Goal: Entertainment & Leisure: Consume media (video, audio)

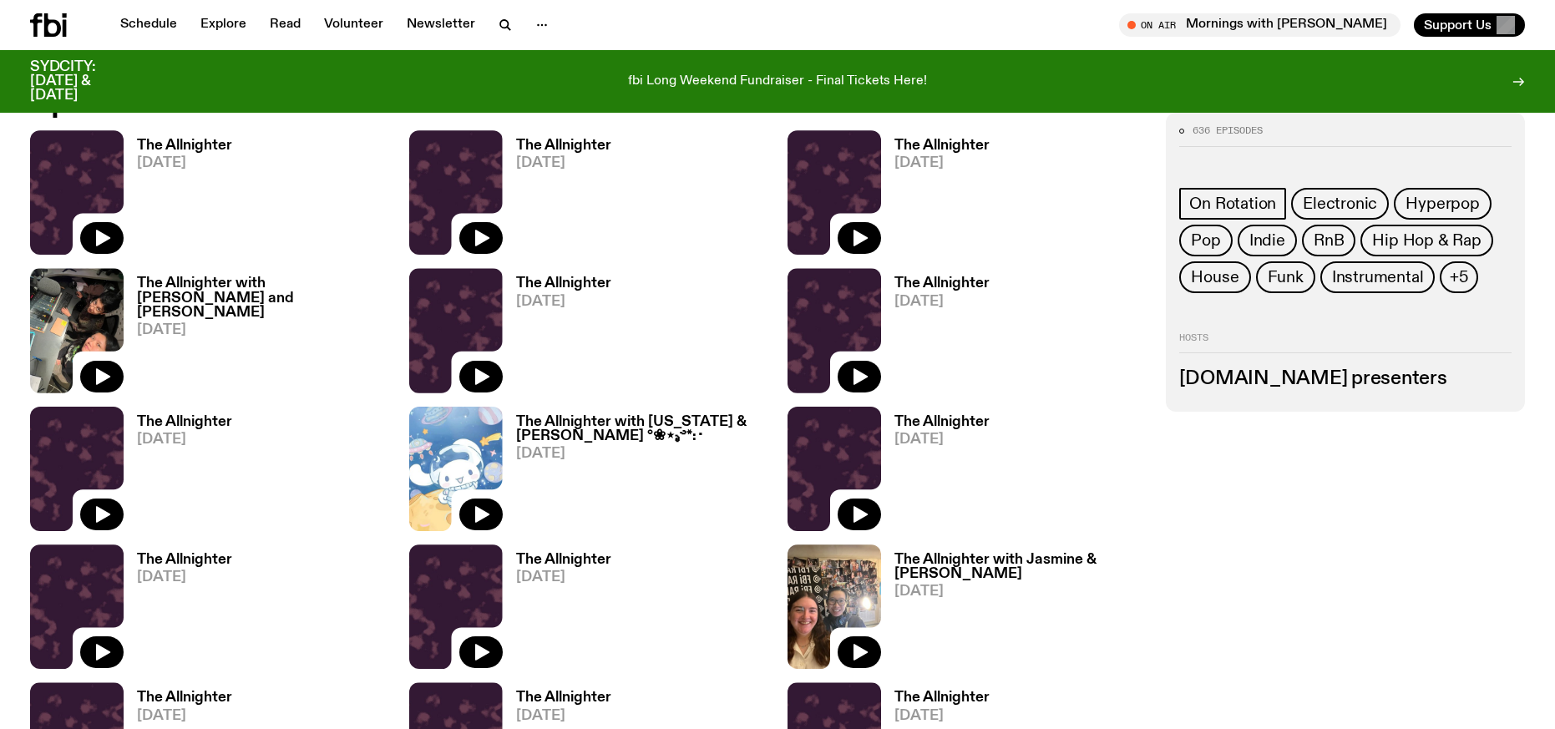
scroll to position [1022, 0]
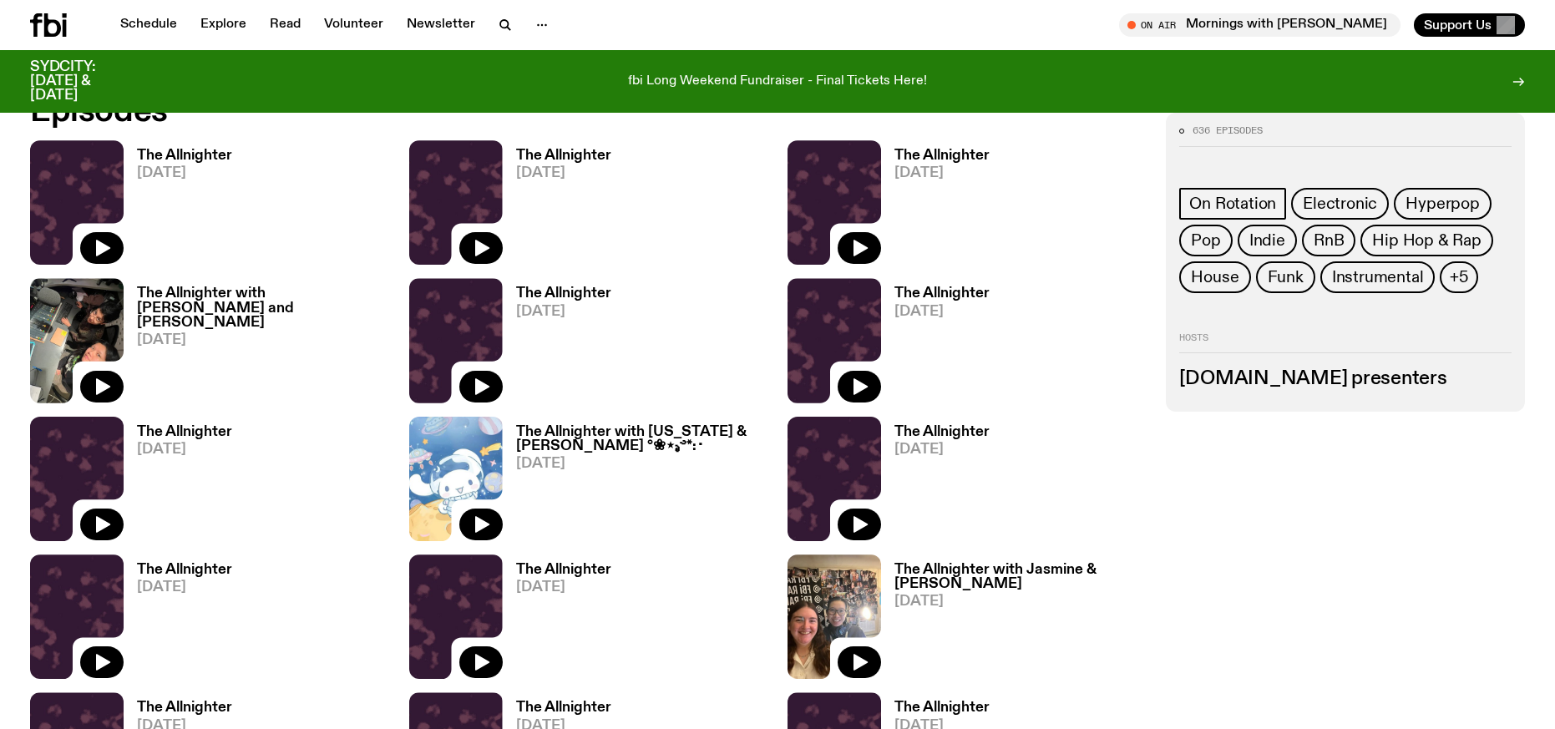
click at [263, 297] on h3 "The Allnighter with [PERSON_NAME] and [PERSON_NAME]" at bounding box center [263, 308] width 252 height 43
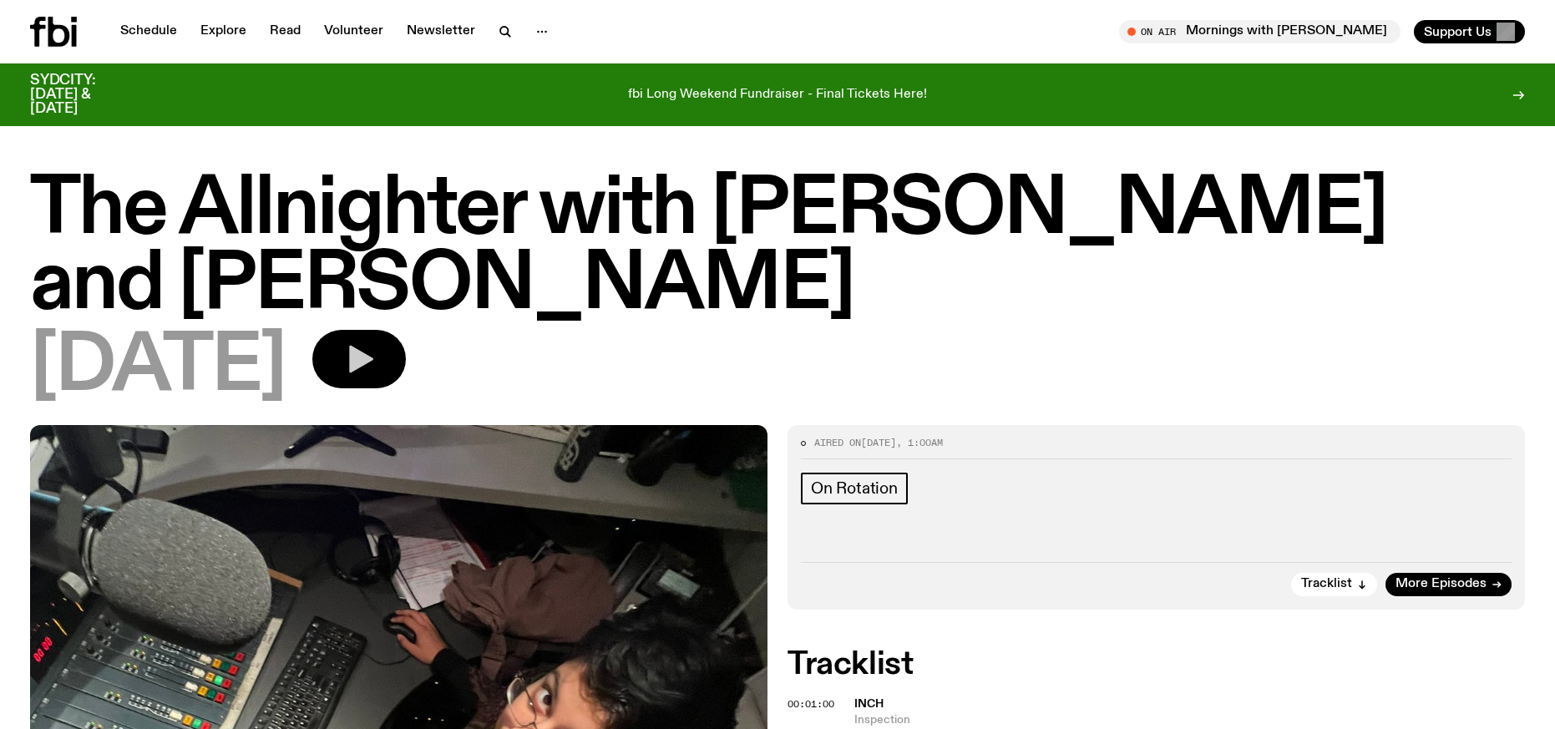
click at [373, 346] on icon "button" at bounding box center [361, 360] width 24 height 28
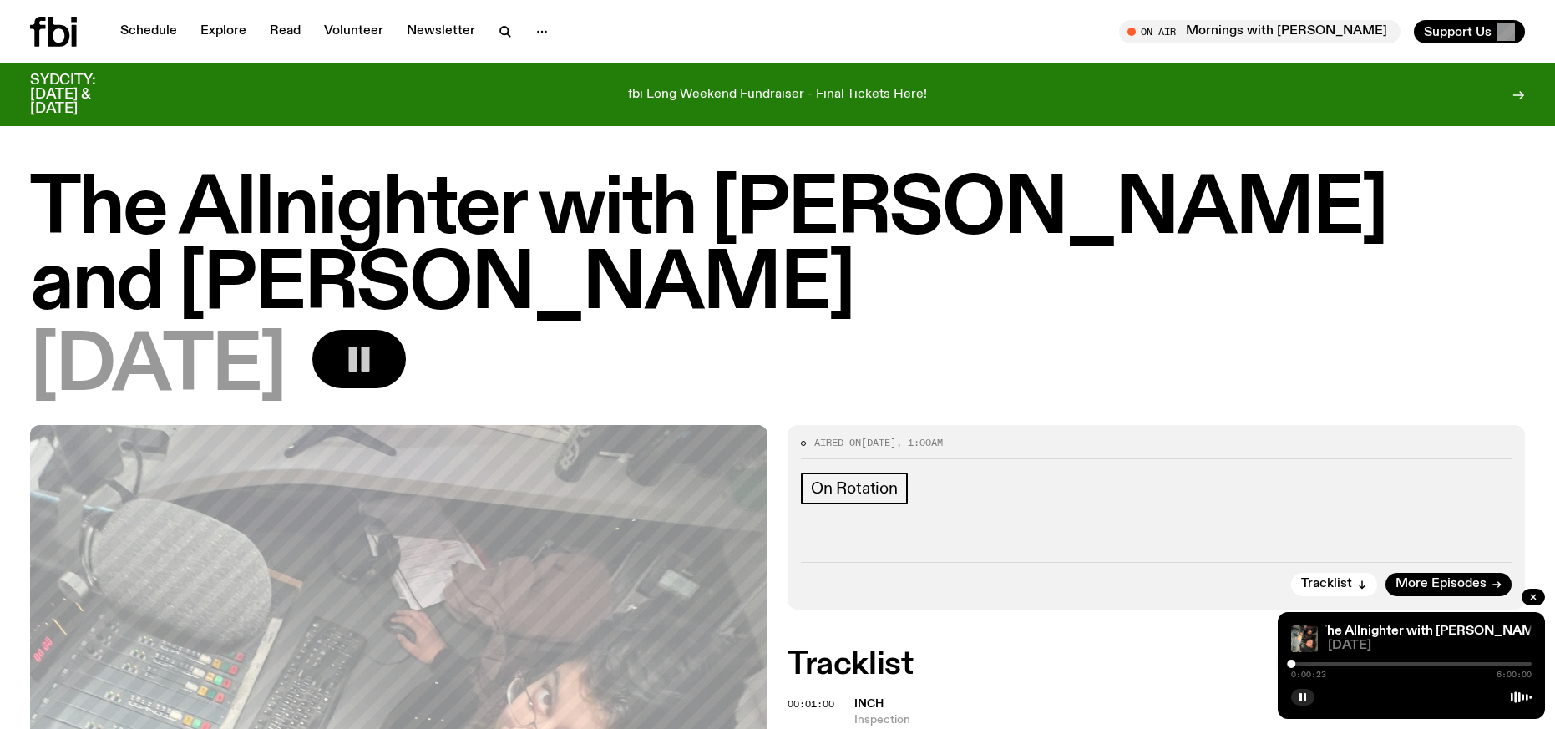
click at [1302, 662] on div "0:00:23 6:00:00" at bounding box center [1411, 669] width 241 height 20
drag, startPoint x: 1292, startPoint y: 663, endPoint x: 1303, endPoint y: 666, distance: 11.1
click at [1296, 666] on div at bounding box center [1292, 664] width 8 height 8
click at [1305, 666] on div at bounding box center [1305, 664] width 8 height 8
click at [1310, 666] on div at bounding box center [1309, 664] width 8 height 8
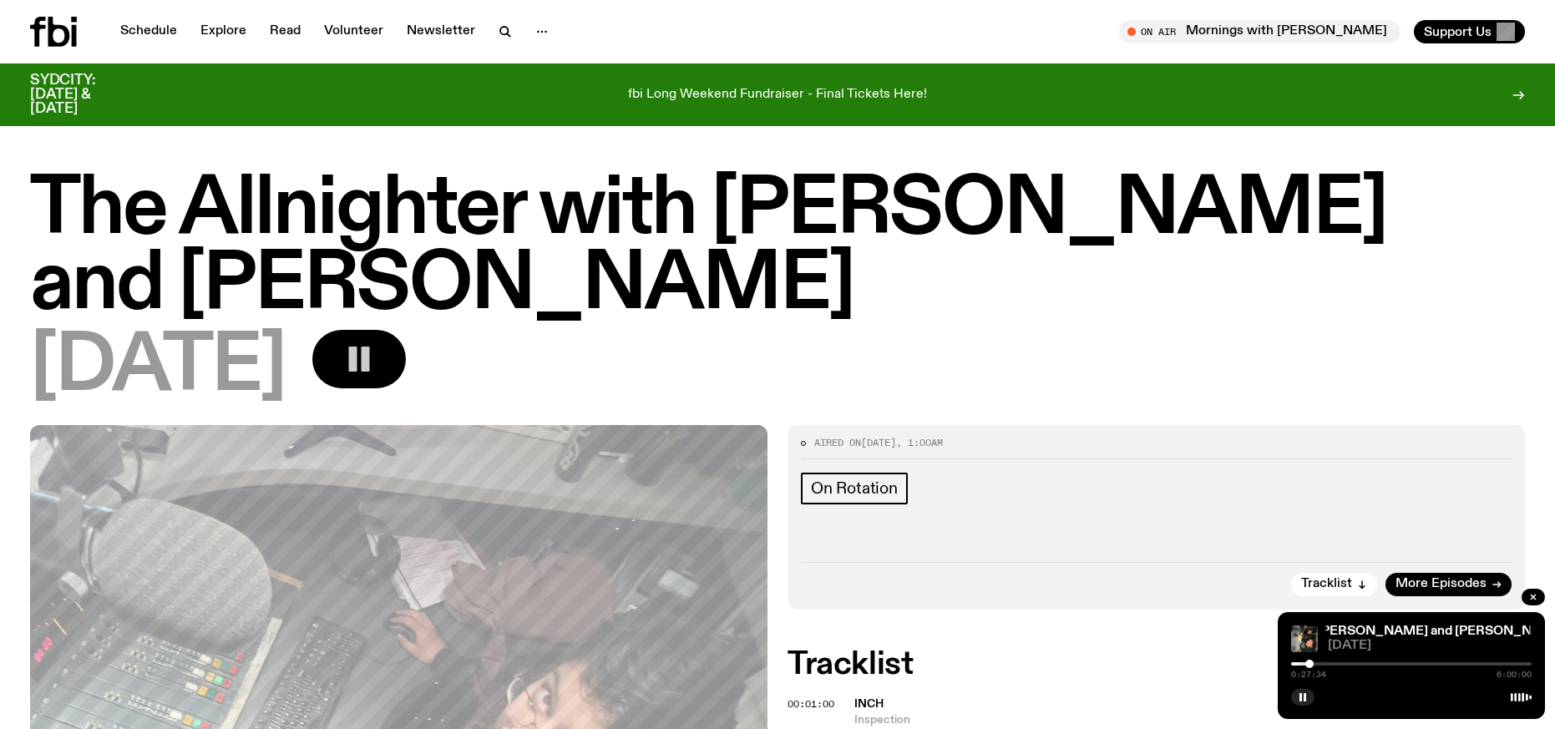
click at [1362, 660] on div "0:27:34 6:00:00" at bounding box center [1411, 669] width 241 height 20
click at [1354, 662] on div "0:27:34 6:00:00" at bounding box center [1411, 669] width 241 height 20
click at [1316, 663] on div at bounding box center [1411, 663] width 241 height 3
click at [1311, 663] on div at bounding box center [1311, 664] width 8 height 8
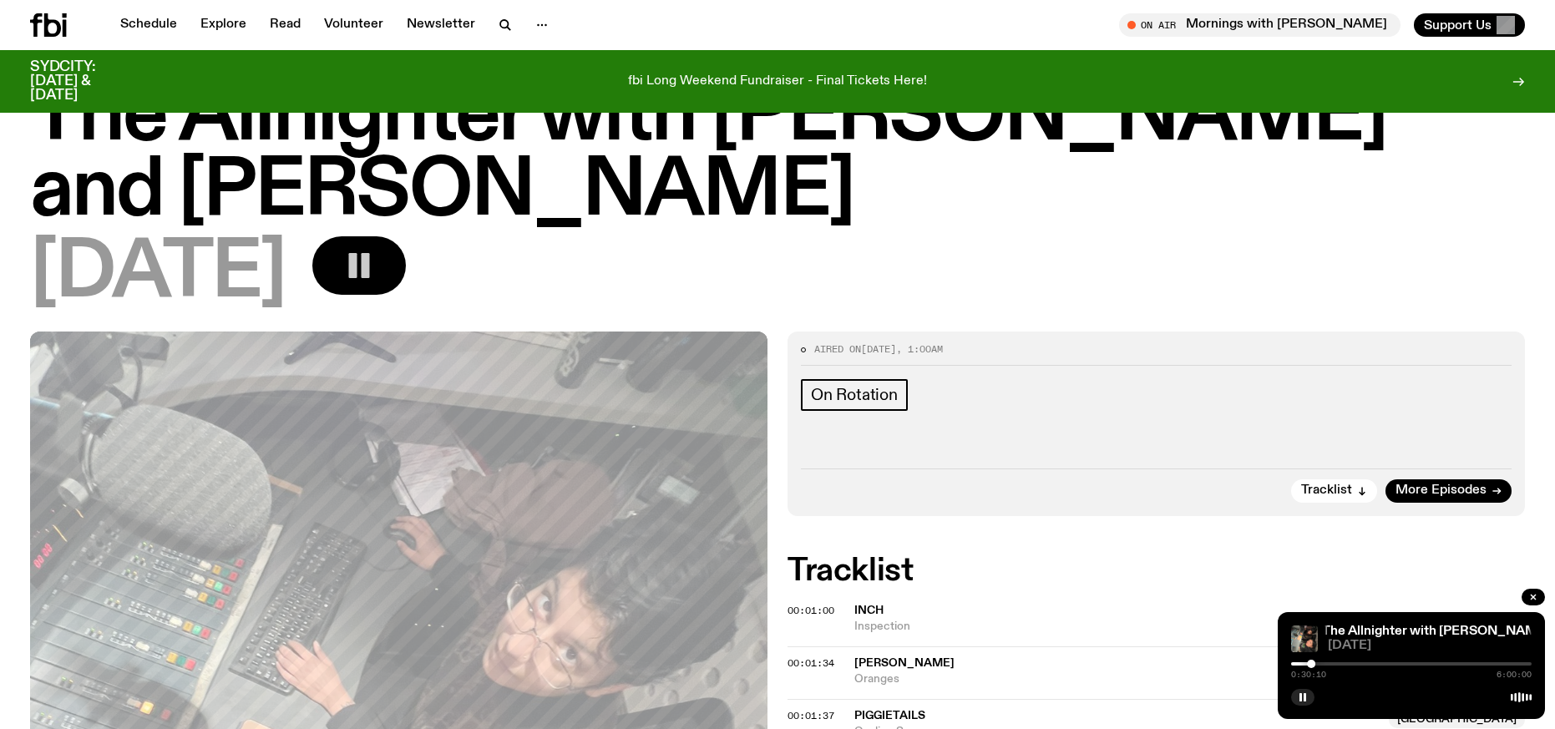
scroll to position [84, 0]
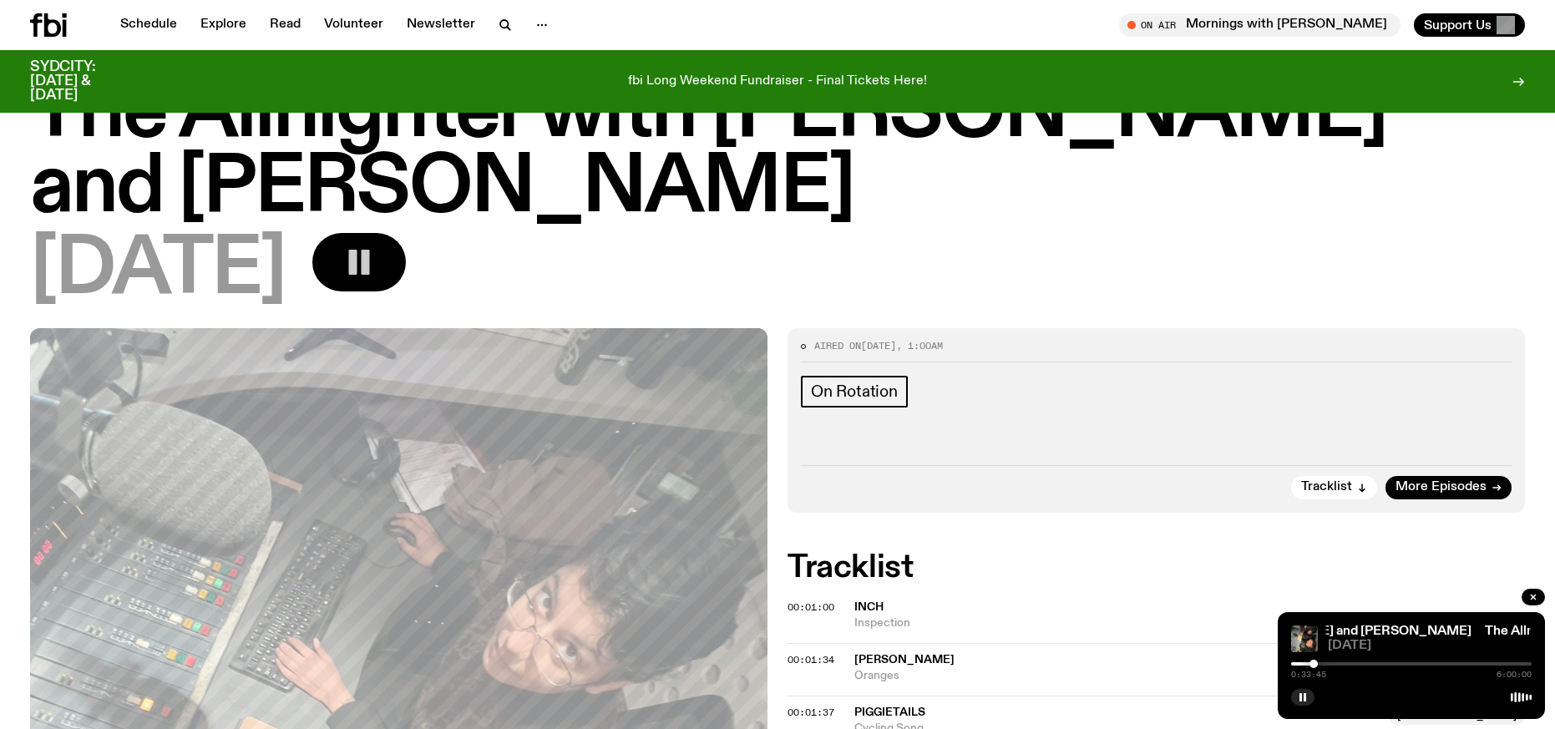
click at [1314, 666] on div at bounding box center [1314, 664] width 8 height 8
click at [1319, 663] on div at bounding box center [1411, 663] width 241 height 3
click at [1400, 662] on div at bounding box center [1411, 663] width 241 height 3
click at [1330, 662] on div "2:42:30 6:00:00" at bounding box center [1411, 669] width 241 height 20
click at [1335, 663] on div at bounding box center [1279, 663] width 241 height 3
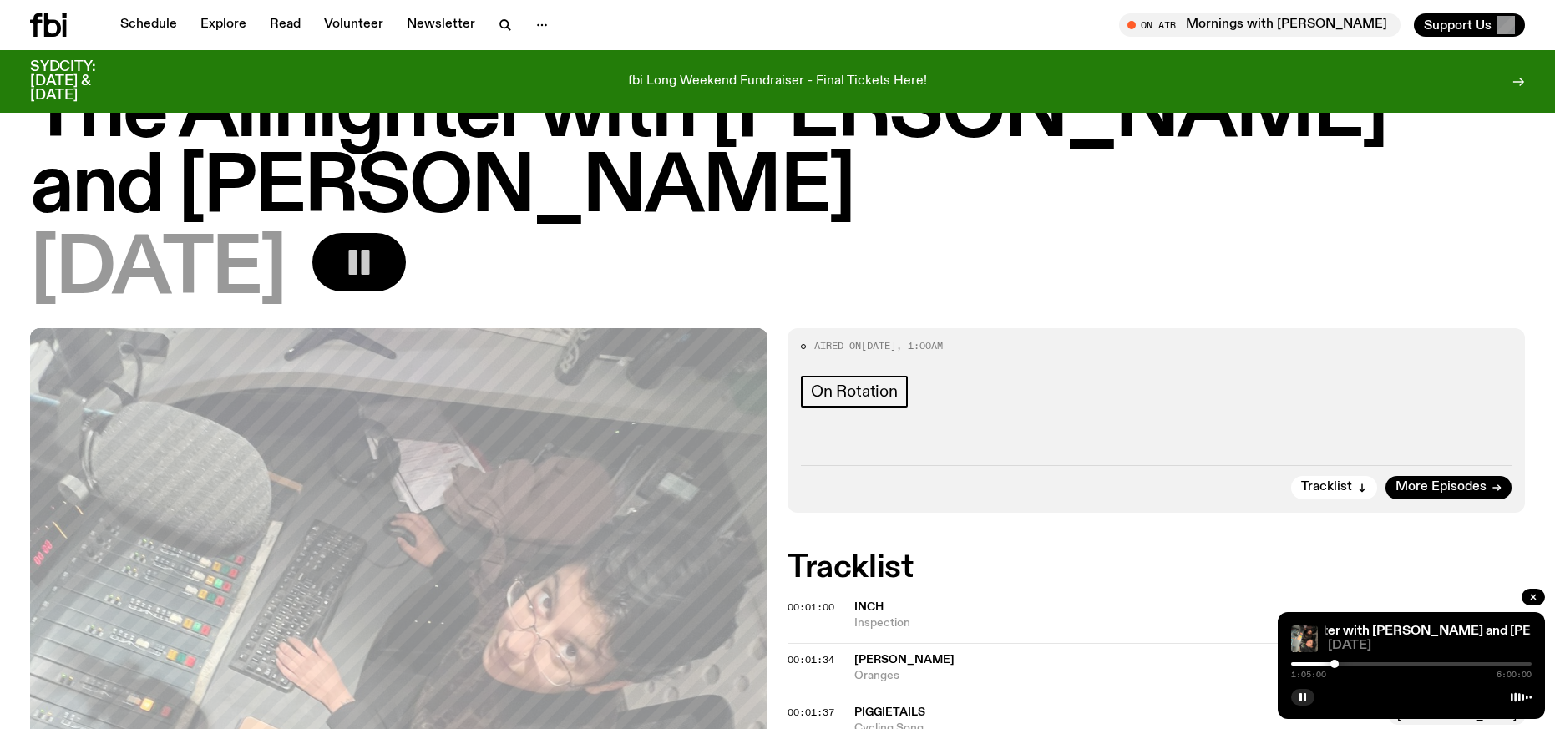
click at [1341, 664] on div at bounding box center [1411, 663] width 241 height 3
click at [1346, 664] on div at bounding box center [1345, 664] width 8 height 8
click at [1352, 664] on div at bounding box center [1411, 663] width 241 height 3
click at [1357, 664] on div at bounding box center [1352, 664] width 8 height 8
click at [1364, 664] on div at bounding box center [1411, 663] width 241 height 3
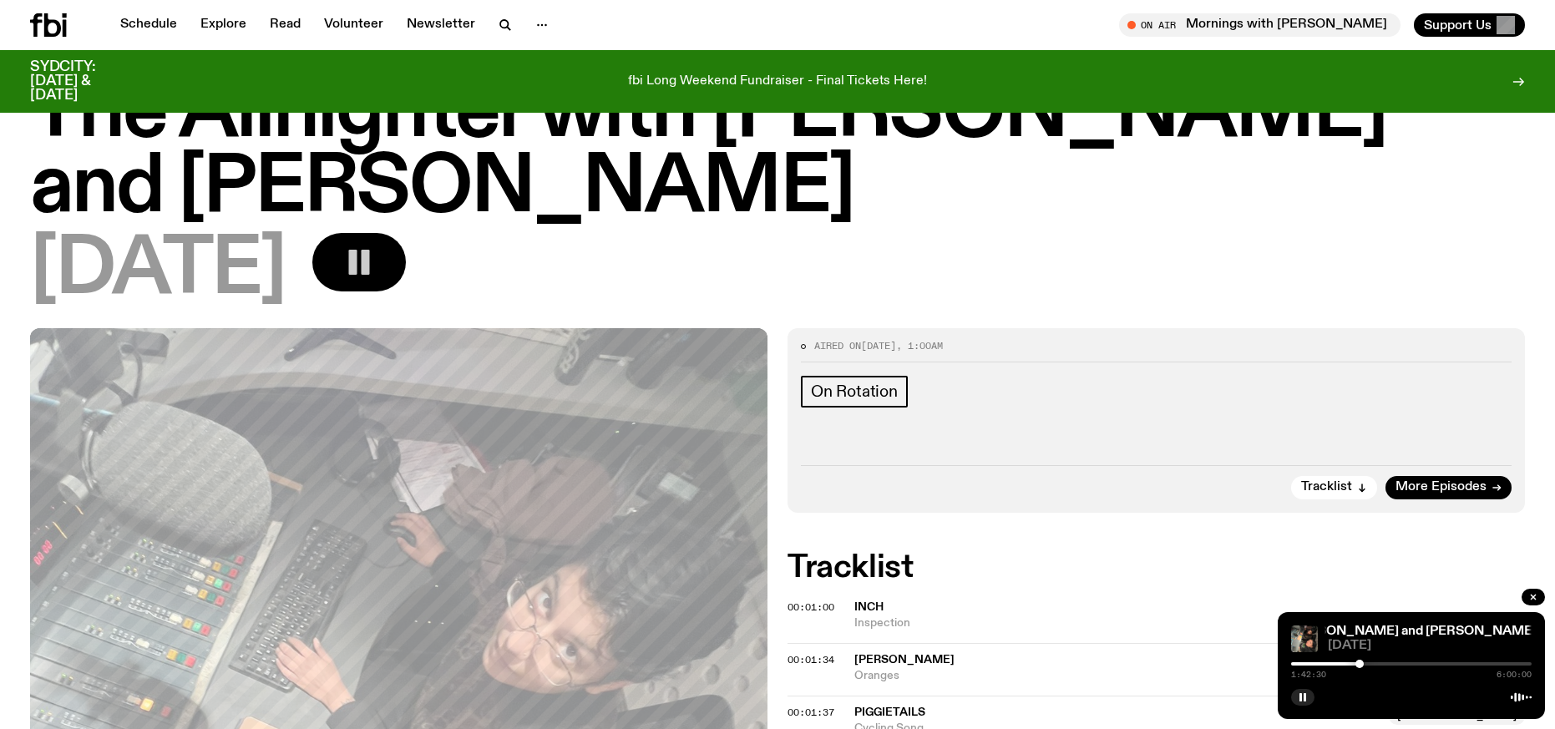
click at [1360, 663] on div at bounding box center [1360, 664] width 8 height 8
click at [1365, 663] on div at bounding box center [1411, 663] width 241 height 3
click at [1368, 663] on div at bounding box center [1365, 664] width 8 height 8
click at [1372, 664] on div at bounding box center [1368, 664] width 8 height 8
click at [1377, 663] on div at bounding box center [1411, 663] width 241 height 3
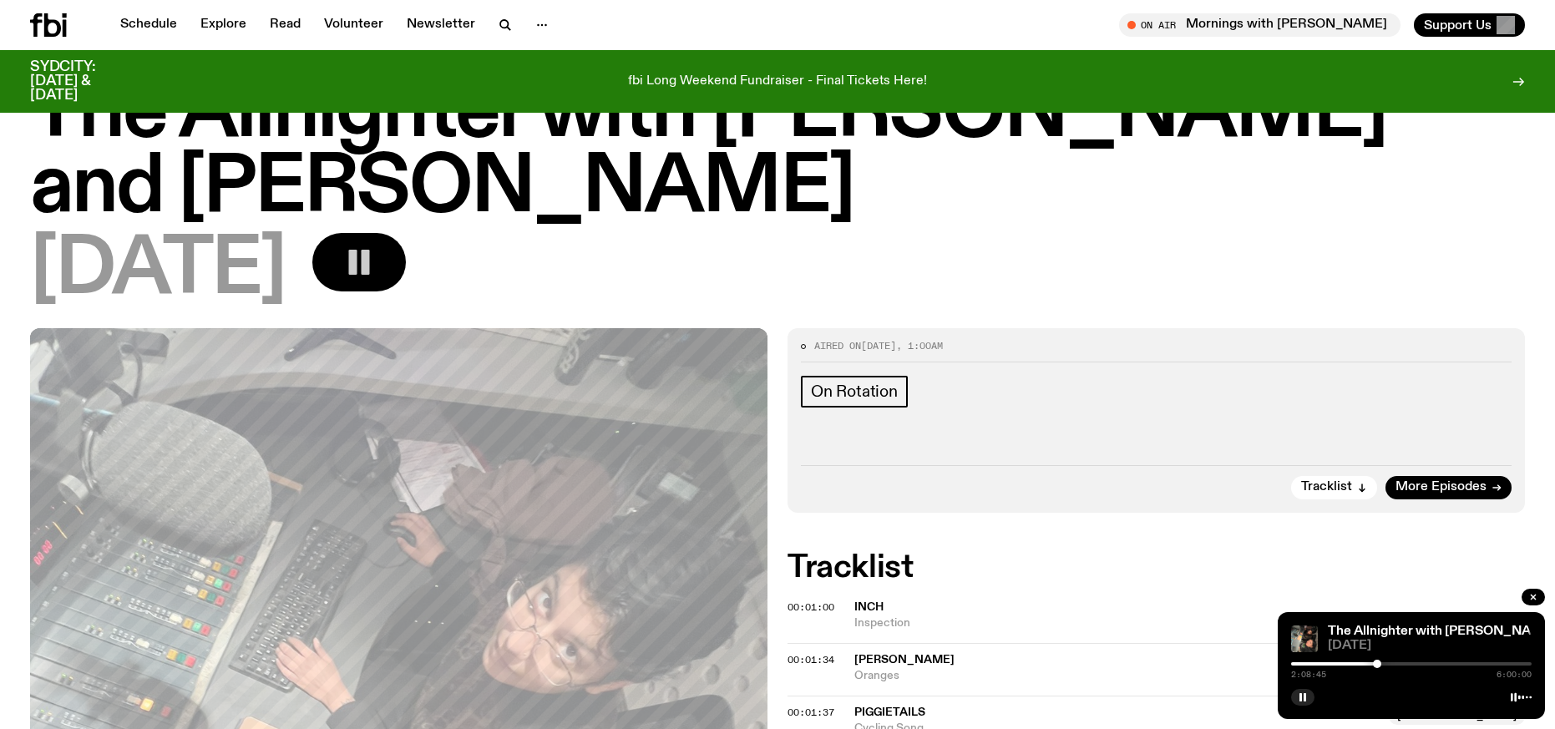
click at [1383, 663] on div at bounding box center [1411, 663] width 241 height 3
click at [1385, 663] on div at bounding box center [1383, 664] width 8 height 8
click at [1387, 663] on div at bounding box center [1385, 664] width 8 height 8
click at [1389, 663] on div at bounding box center [1386, 664] width 8 height 8
click at [1393, 664] on div at bounding box center [1389, 664] width 8 height 8
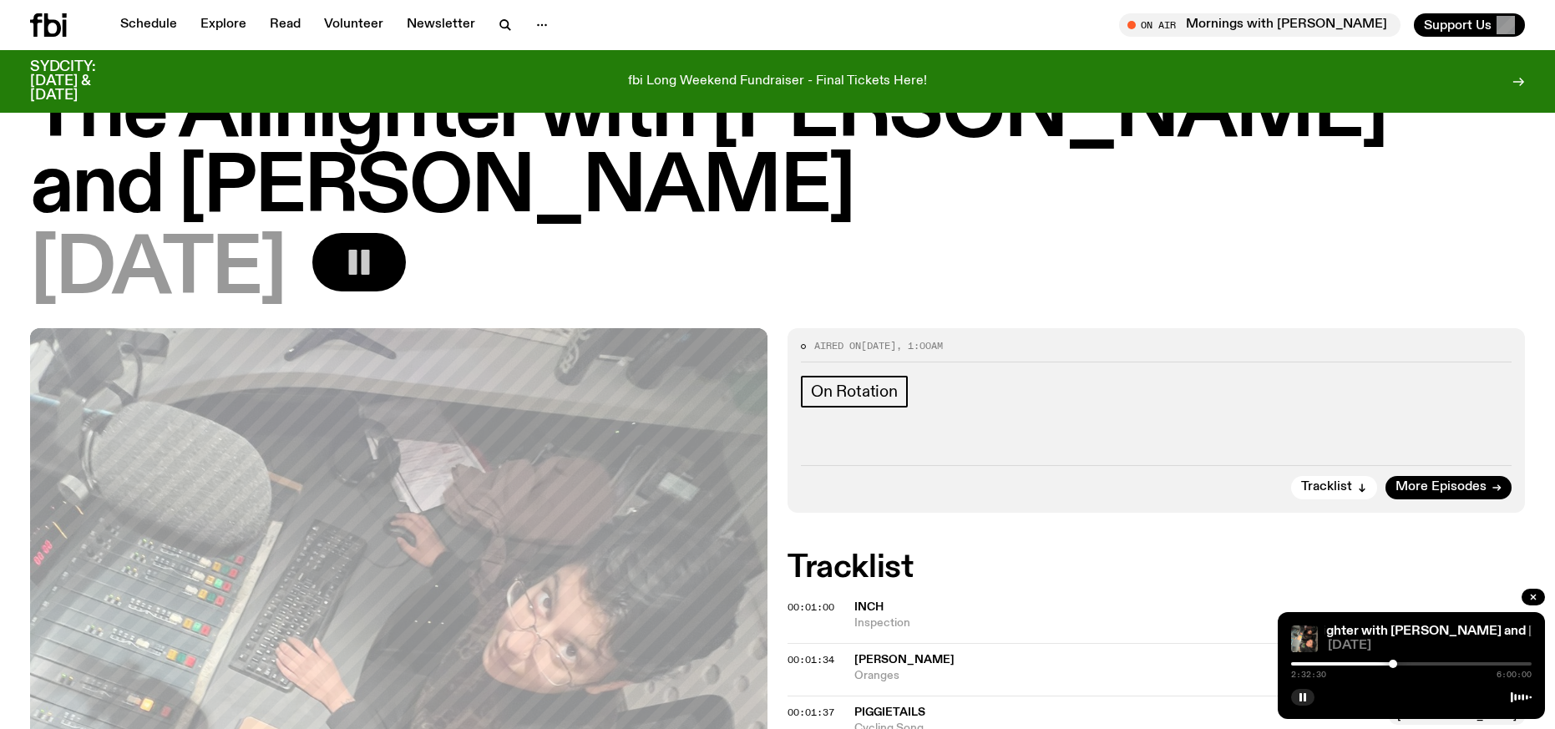
click at [1400, 665] on div at bounding box center [1411, 663] width 241 height 3
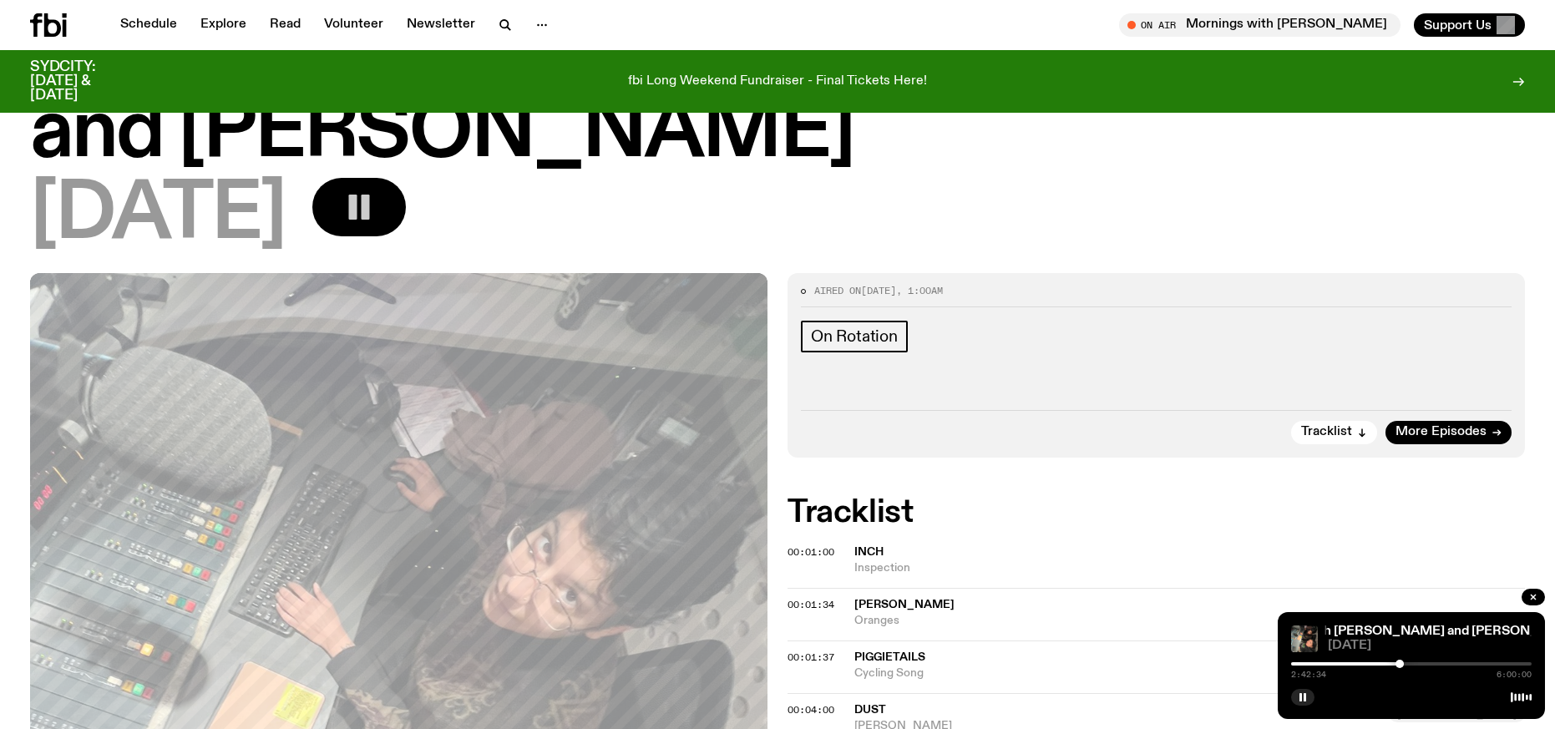
scroll to position [139, 0]
click at [1405, 664] on div at bounding box center [1411, 663] width 241 height 3
click at [1412, 664] on div at bounding box center [1411, 663] width 241 height 3
click at [1417, 664] on div at bounding box center [1411, 663] width 241 height 3
click at [1419, 664] on div at bounding box center [1417, 664] width 8 height 8
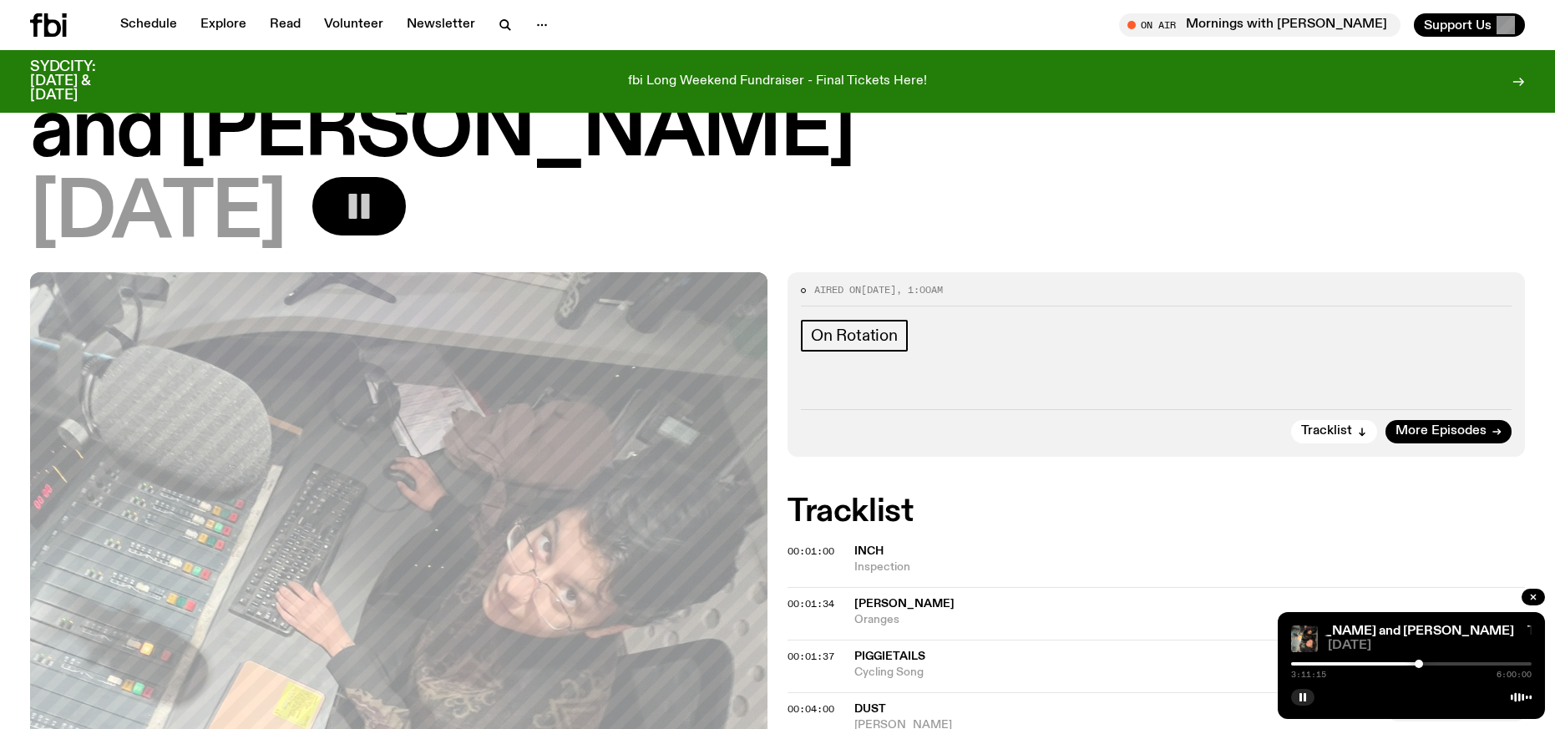
click at [1425, 664] on div at bounding box center [1411, 663] width 241 height 3
click at [1430, 662] on div "3:20:01 6:00:00" at bounding box center [1411, 669] width 241 height 20
click at [1428, 664] on div at bounding box center [1425, 664] width 8 height 8
click at [1432, 664] on div at bounding box center [1432, 664] width 8 height 8
click at [1437, 664] on div at bounding box center [1411, 663] width 241 height 3
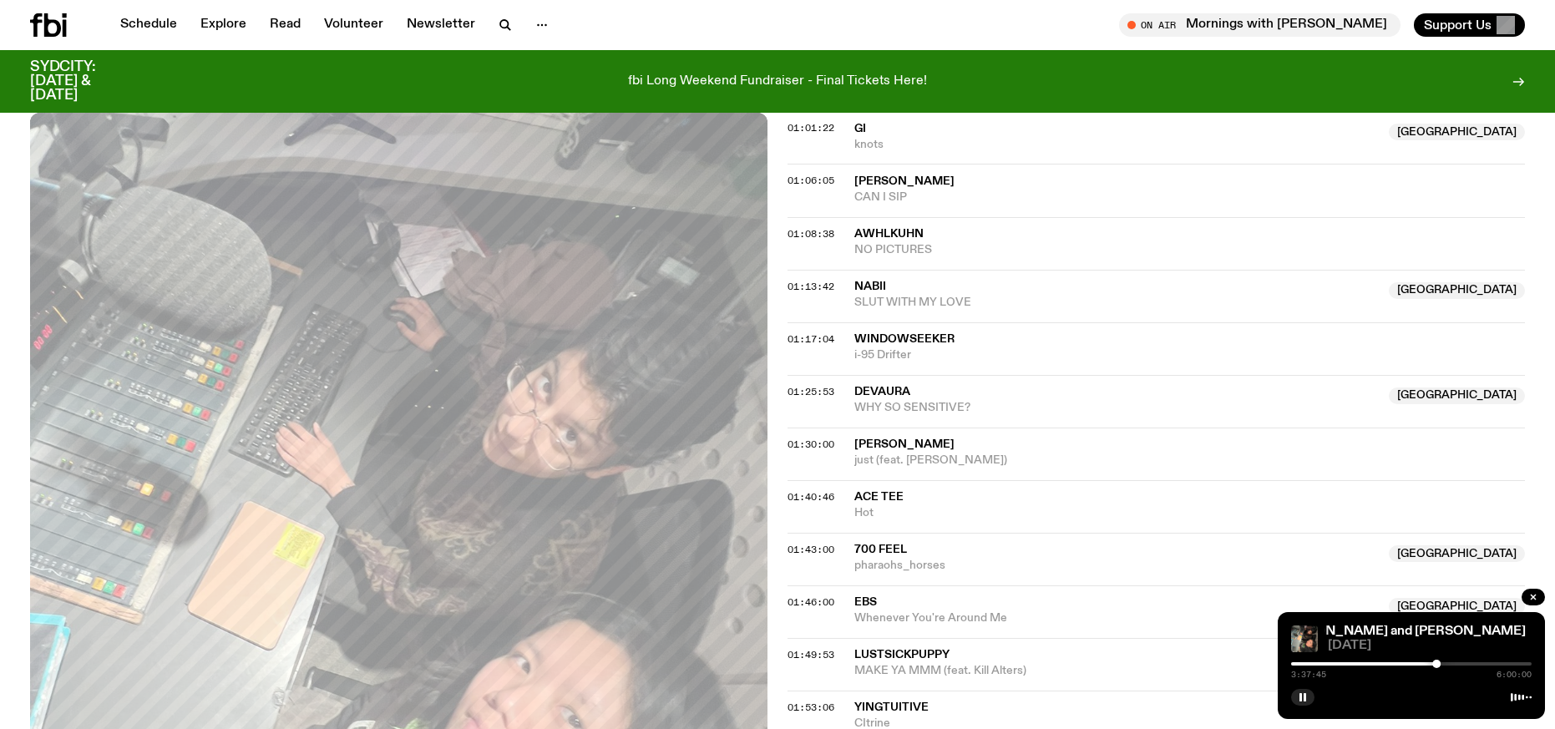
scroll to position [1383, 0]
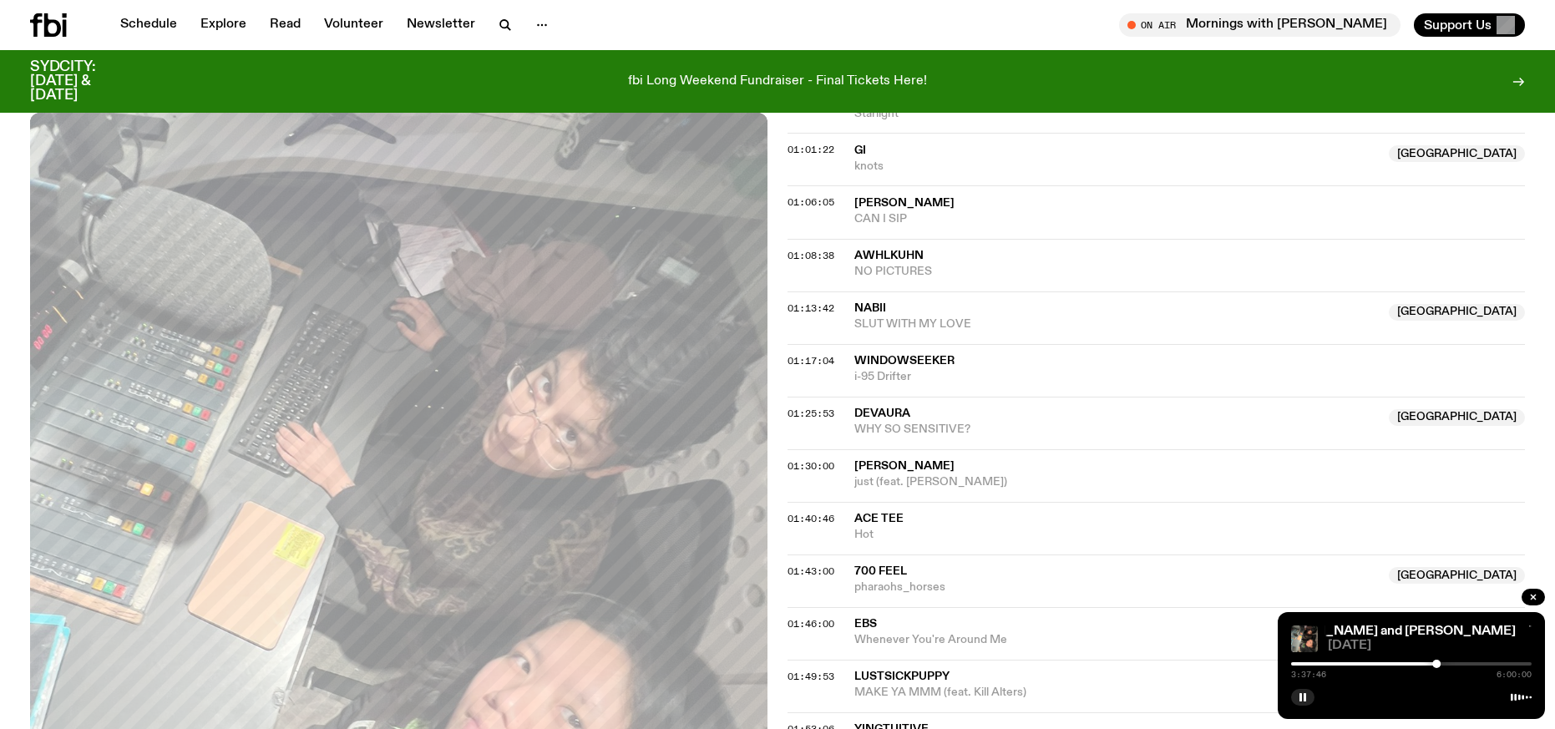
click at [1407, 664] on div at bounding box center [1316, 663] width 241 height 3
click at [1386, 661] on div "2:52:30 6:00:00" at bounding box center [1411, 669] width 241 height 20
click at [1404, 664] on div at bounding box center [1404, 664] width 8 height 8
drag, startPoint x: 1404, startPoint y: 663, endPoint x: 1328, endPoint y: 665, distance: 76.0
click at [1328, 665] on div at bounding box center [1332, 664] width 8 height 8
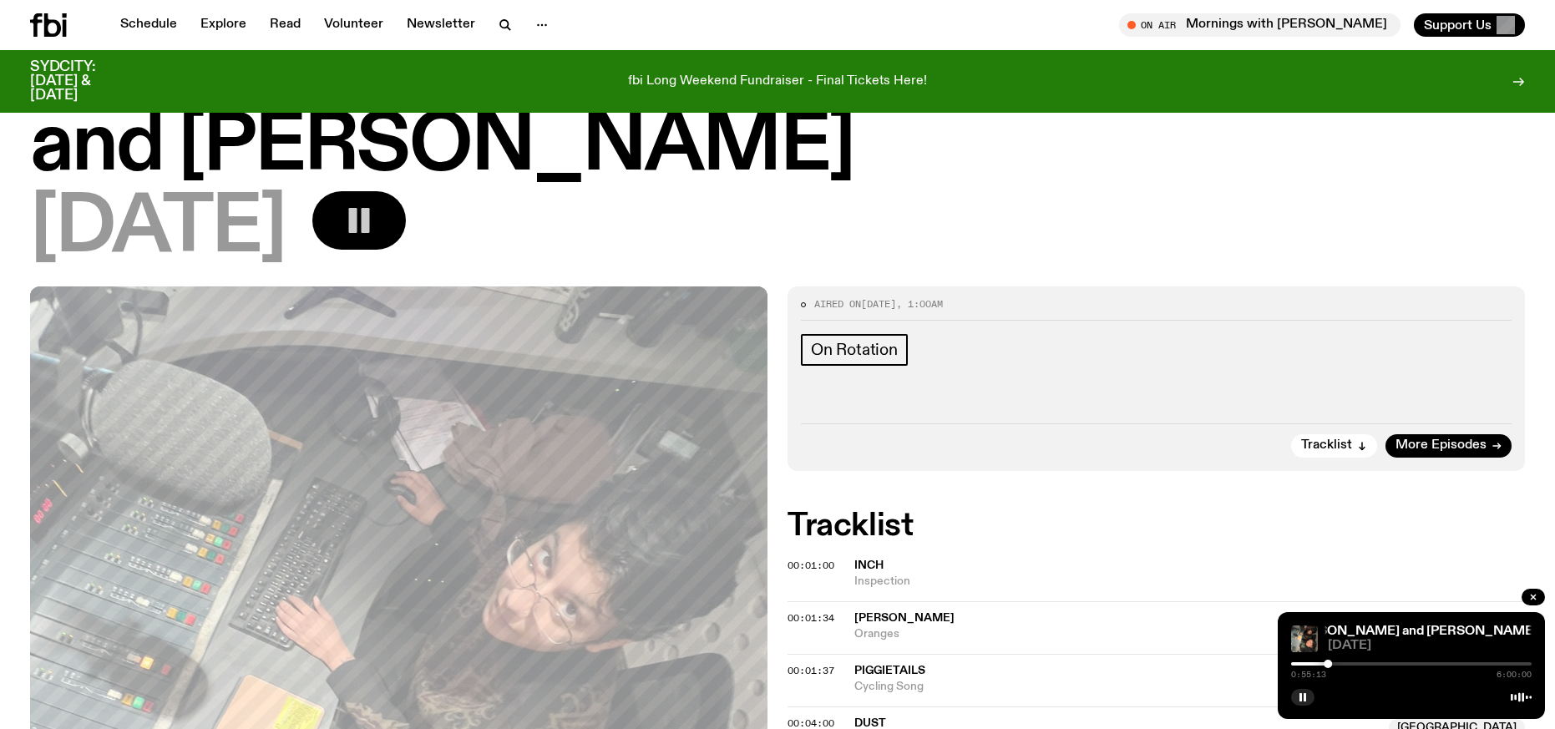
scroll to position [0, 0]
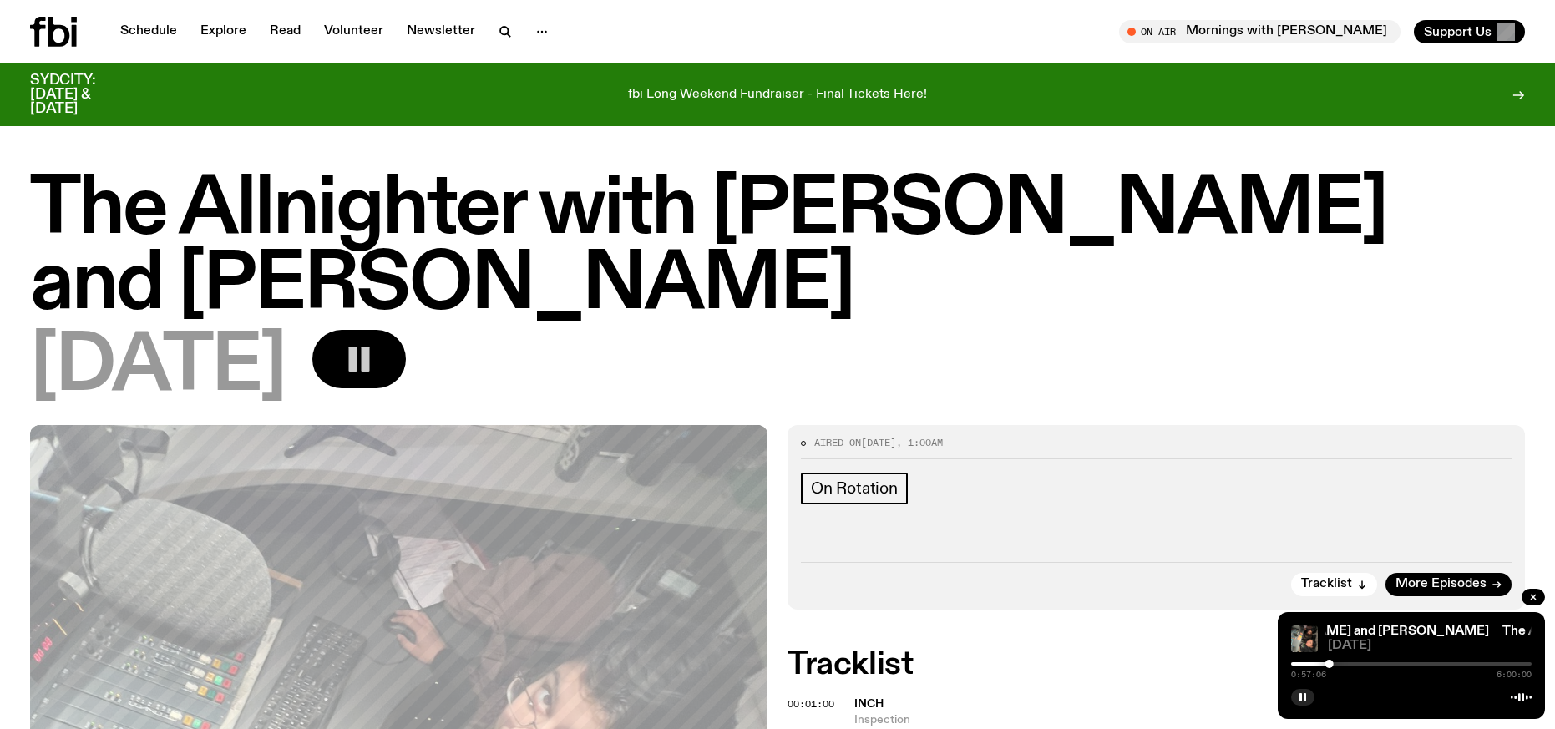
click at [1331, 665] on div at bounding box center [1330, 664] width 8 height 8
click at [1334, 664] on div at bounding box center [1334, 664] width 8 height 8
click at [1338, 663] on div at bounding box center [1338, 664] width 8 height 8
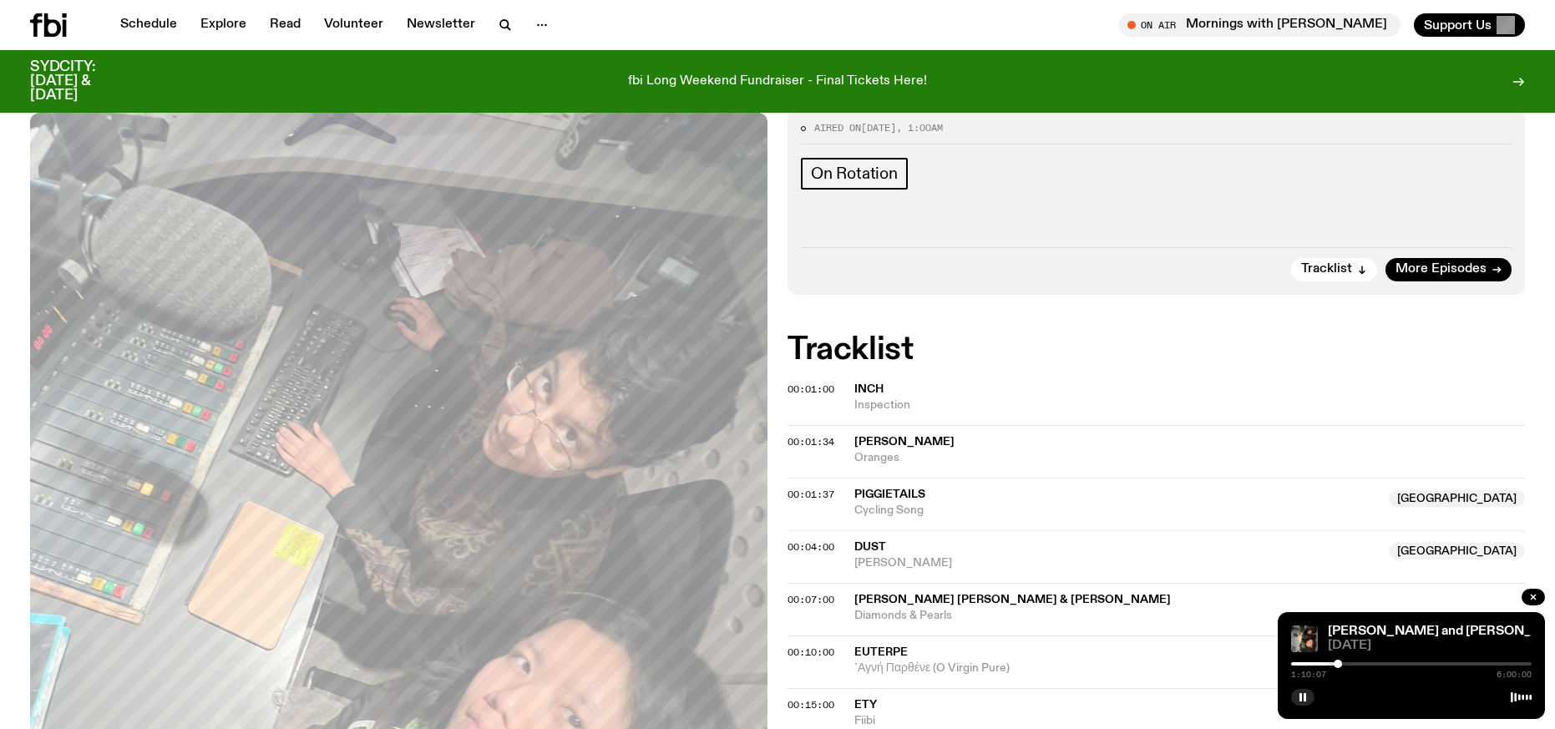
scroll to position [325, 0]
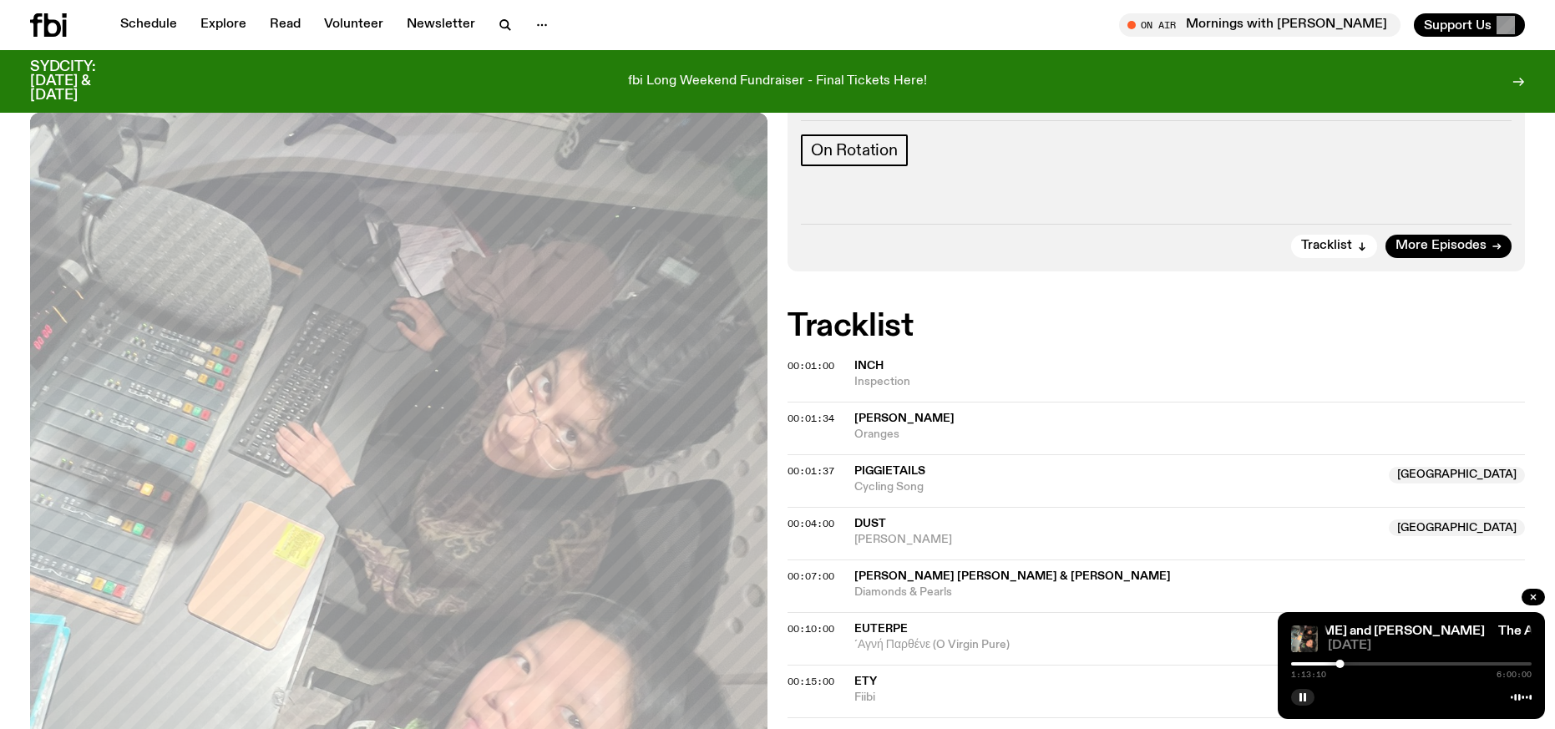
click at [1347, 661] on div "1:13:10 6:00:00" at bounding box center [1411, 669] width 241 height 20
click at [1346, 663] on div at bounding box center [1345, 664] width 8 height 8
drag, startPoint x: 1346, startPoint y: 666, endPoint x: 1348, endPoint y: 674, distance: 8.7
click at [1348, 674] on div "1:25:00 6:00:00" at bounding box center [1411, 669] width 241 height 20
click at [1351, 664] on div at bounding box center [1348, 664] width 8 height 8
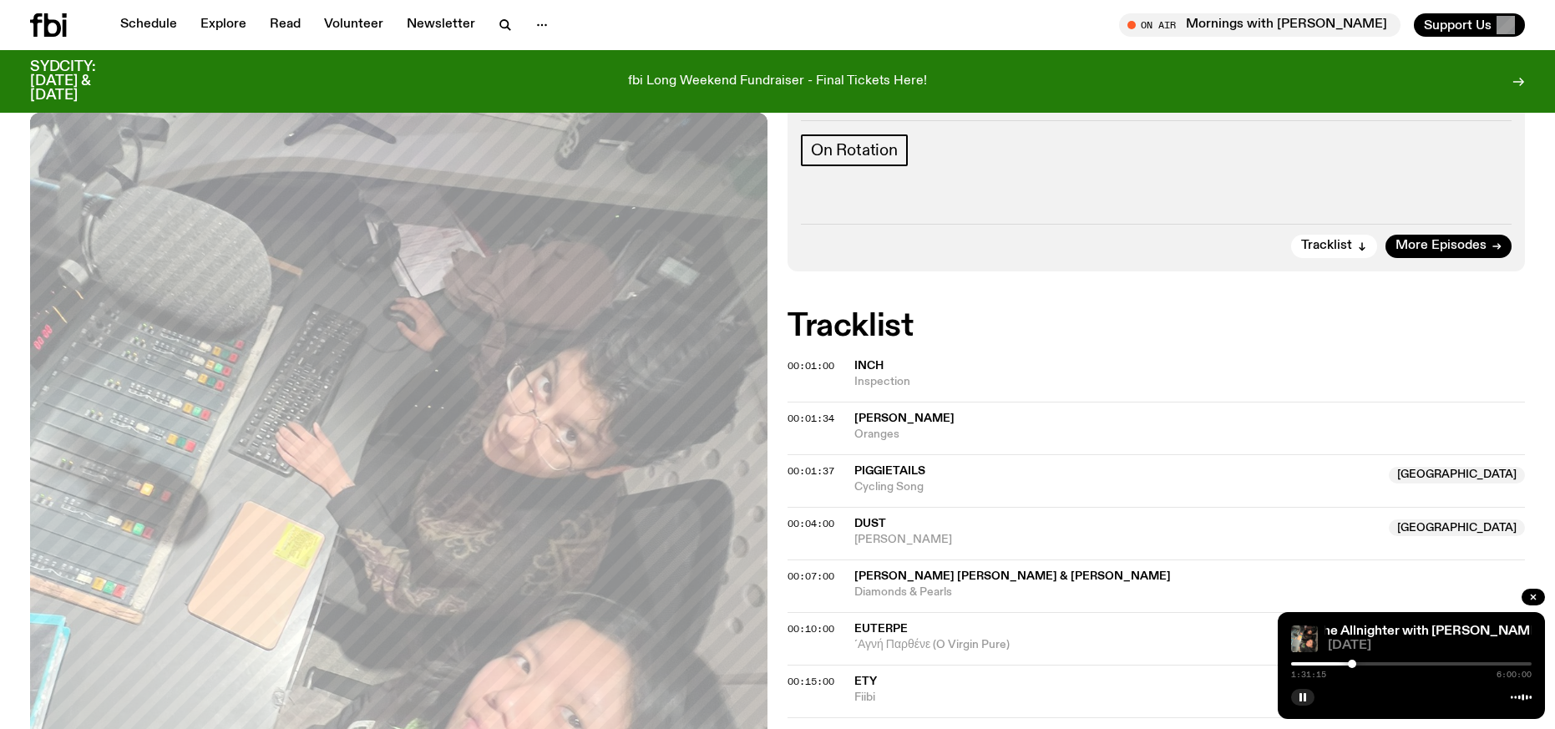
click at [1352, 664] on div at bounding box center [1352, 664] width 8 height 8
click at [1353, 662] on div at bounding box center [1352, 664] width 8 height 8
click at [1351, 663] on div at bounding box center [1353, 664] width 8 height 8
click at [1472, 374] on span "Inspection" at bounding box center [1190, 382] width 671 height 16
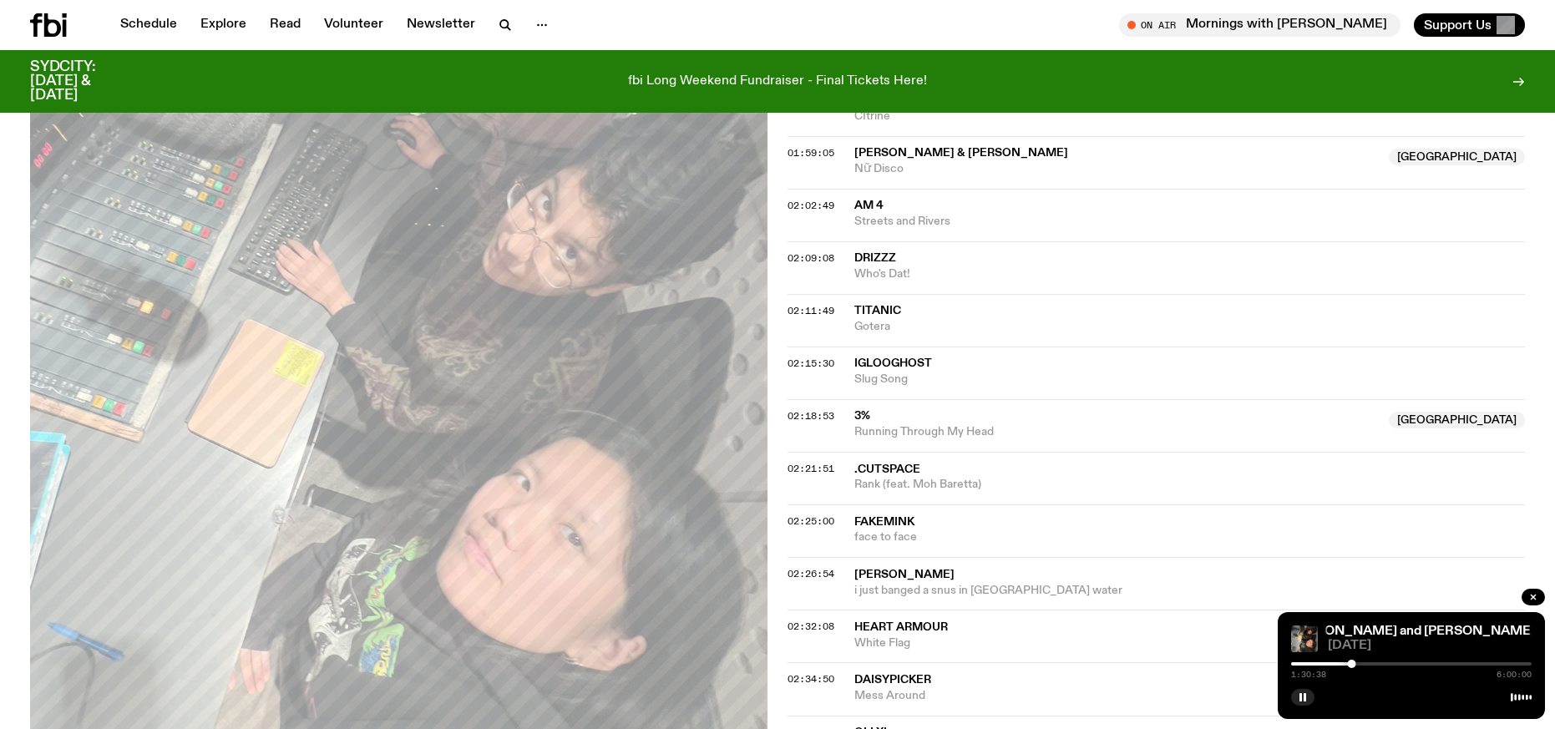
scroll to position [2246, 0]
